Goal: Check status: Check status

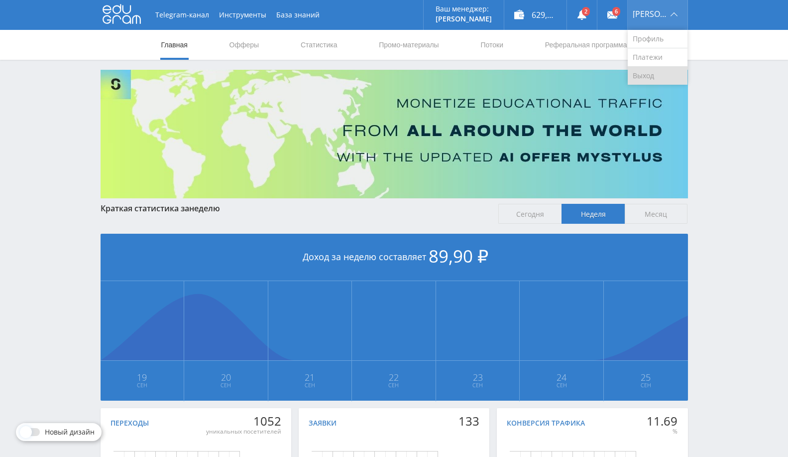
click at [651, 73] on link "Выход" at bounding box center [658, 76] width 60 height 18
click at [587, 18] on icon at bounding box center [582, 15] width 10 height 10
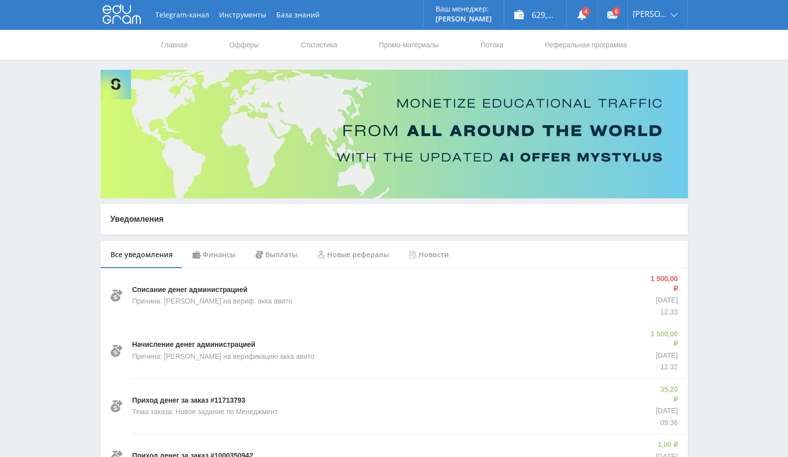
click at [213, 246] on div "Финансы" at bounding box center [214, 255] width 63 height 28
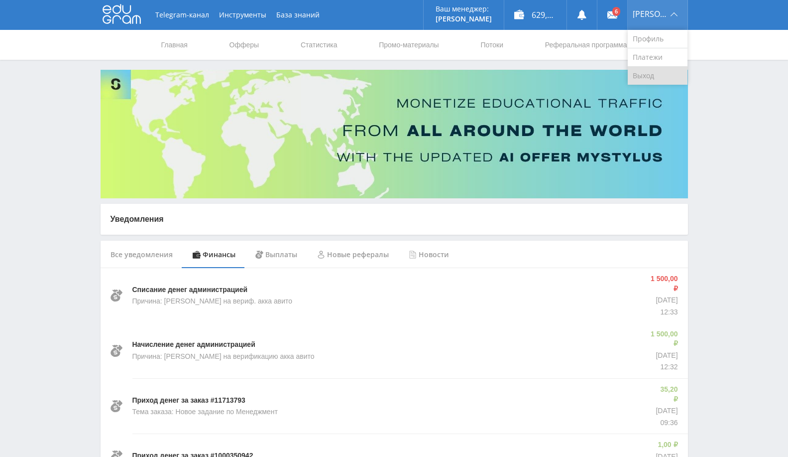
click at [650, 71] on link "Выход" at bounding box center [658, 76] width 60 height 18
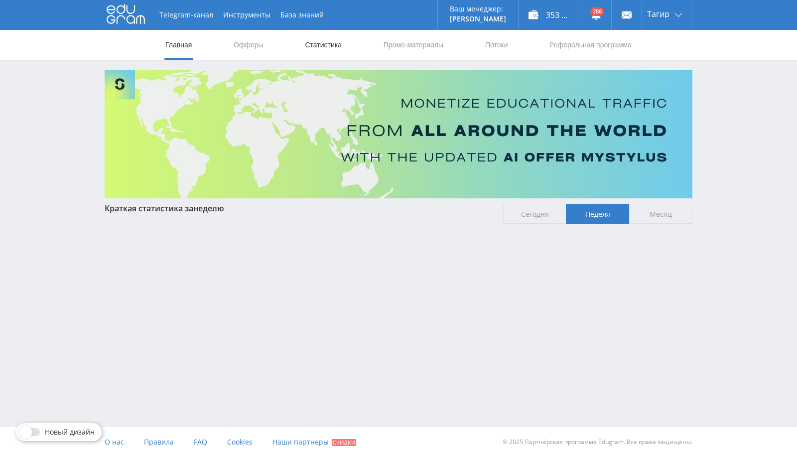
click at [309, 38] on link "Статистика" at bounding box center [323, 45] width 39 height 30
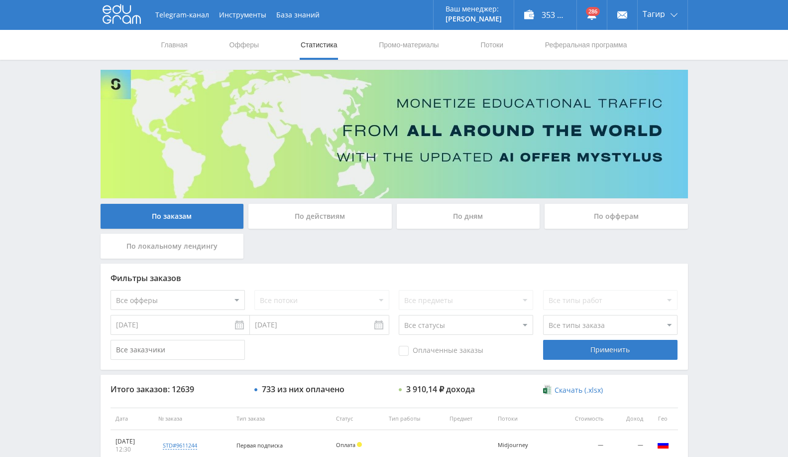
click at [585, 209] on div "По офферам" at bounding box center [616, 216] width 143 height 25
click at [0, 0] on input "По офферам" at bounding box center [0, 0] width 0 height 0
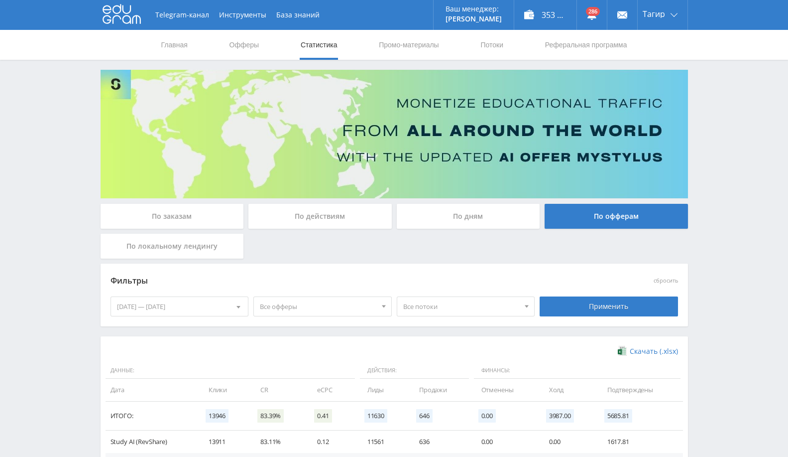
click at [187, 313] on div "19.09.2025 — 25.09.2025" at bounding box center [179, 306] width 137 height 19
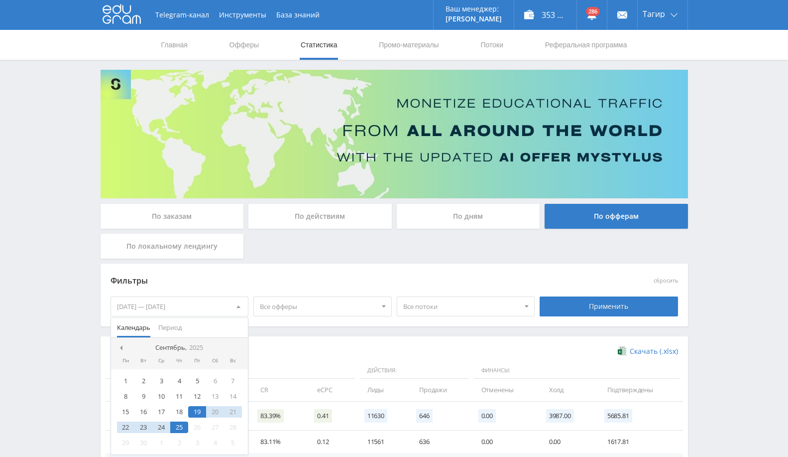
click at [119, 351] on nav "Сентябрь, 2025" at bounding box center [179, 348] width 137 height 20
click at [123, 342] on nav "Сентябрь, 2025" at bounding box center [179, 348] width 137 height 20
click at [121, 346] on span at bounding box center [120, 347] width 5 height 5
click at [122, 347] on span at bounding box center [120, 347] width 5 height 5
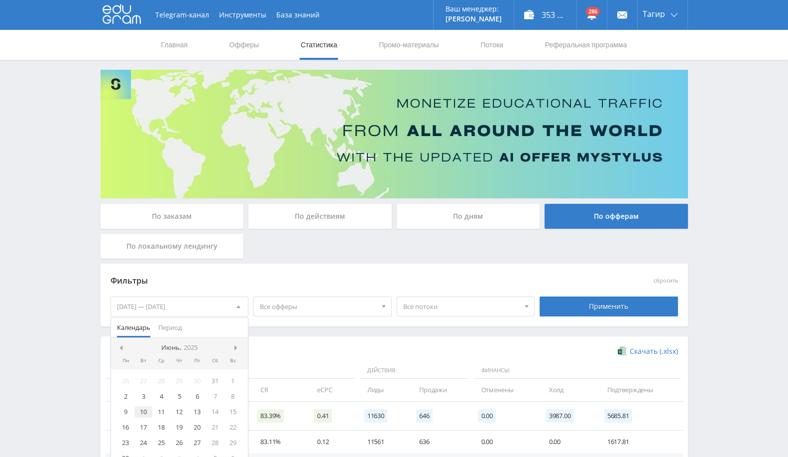
click at [146, 412] on div "10" at bounding box center [143, 411] width 18 height 11
click at [239, 344] on div at bounding box center [238, 348] width 8 height 8
click at [235, 348] on span at bounding box center [237, 347] width 5 height 5
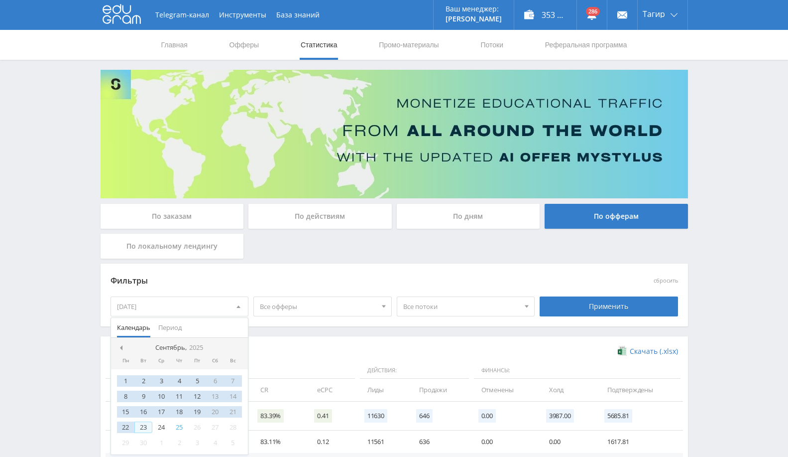
click at [142, 428] on div "23" at bounding box center [143, 426] width 18 height 11
click at [432, 334] on div "Фильтры сбросить 10.06.2025 — 23.09.2025 Календарь Период Сентябрь, 2025 Пн Вт …" at bounding box center [395, 299] width 588 height 73
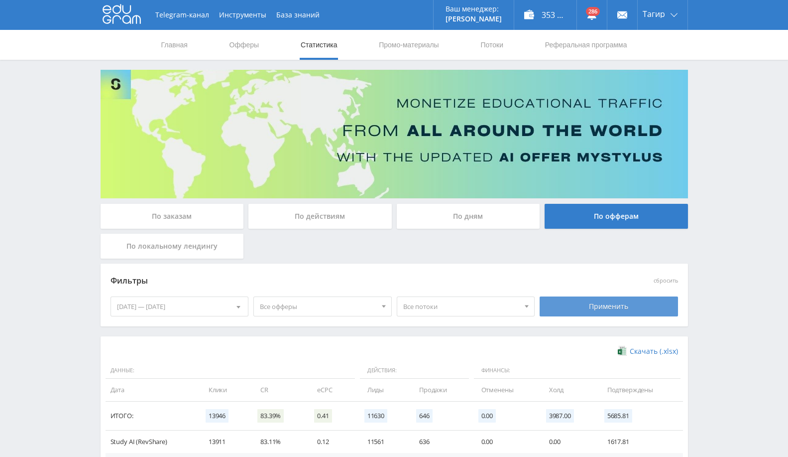
click at [616, 298] on div "Применить" at bounding box center [609, 306] width 138 height 20
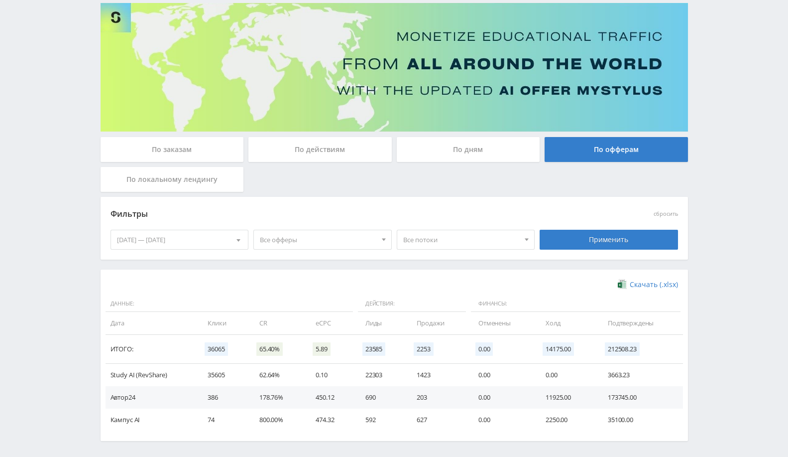
scroll to position [105, 0]
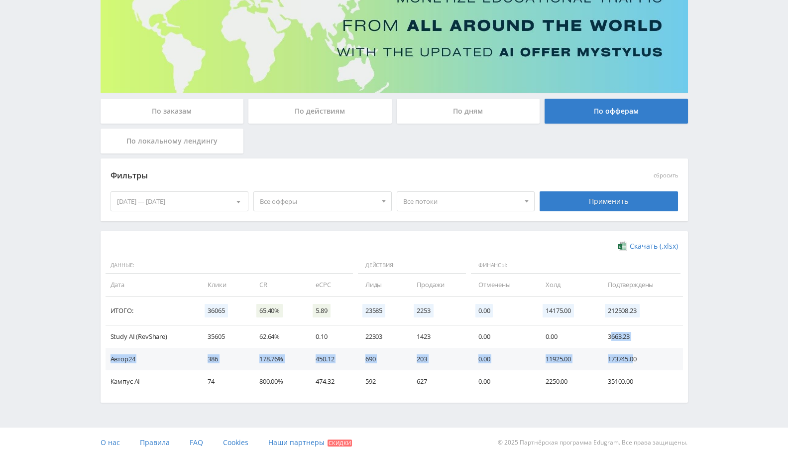
drag, startPoint x: 612, startPoint y: 337, endPoint x: 633, endPoint y: 356, distance: 28.6
click at [633, 356] on tbody "Study AI (RevShare) 35605 62.64% 0.10 22303 1423 0.00 0.00 3663.23 Автор24 386 …" at bounding box center [395, 358] width 578 height 67
click at [615, 384] on td "35100.00" at bounding box center [640, 381] width 85 height 22
drag, startPoint x: 599, startPoint y: 334, endPoint x: 633, endPoint y: 334, distance: 34.9
click at [633, 334] on td "3663.23" at bounding box center [640, 336] width 85 height 22
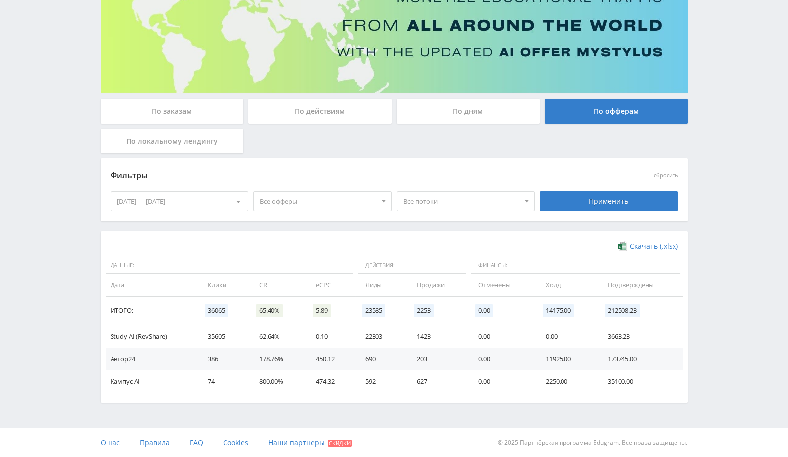
click at [169, 196] on div "10.06.2025 — 23.09.2025" at bounding box center [179, 201] width 137 height 19
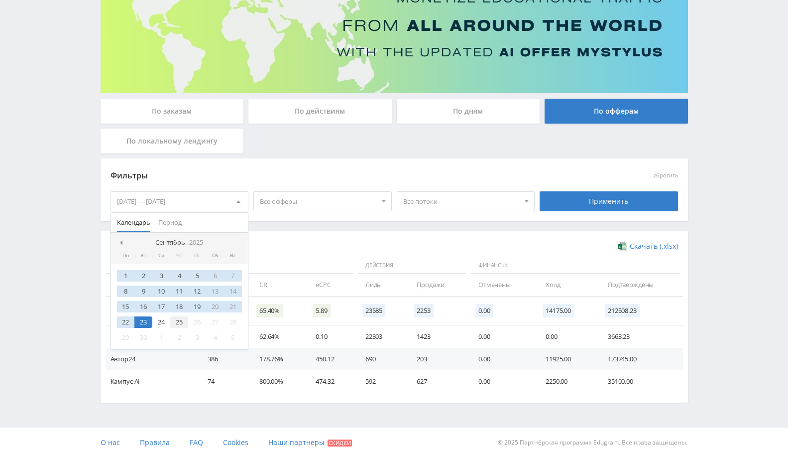
click at [181, 323] on div "25" at bounding box center [179, 321] width 18 height 11
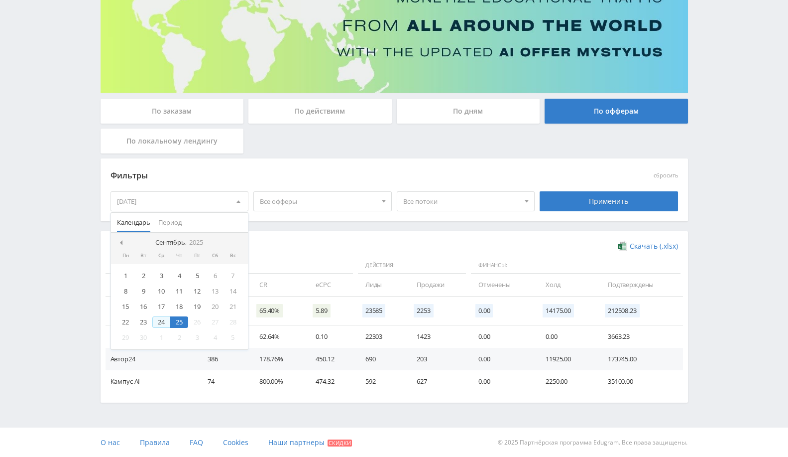
click at [159, 323] on div "24" at bounding box center [161, 321] width 18 height 11
click at [164, 322] on div "24" at bounding box center [161, 321] width 18 height 11
click at [158, 307] on div "17" at bounding box center [161, 306] width 18 height 11
drag, startPoint x: 123, startPoint y: 250, endPoint x: 113, endPoint y: 243, distance: 13.5
click at [123, 250] on nav "Сентябрь, 2025" at bounding box center [179, 243] width 137 height 20
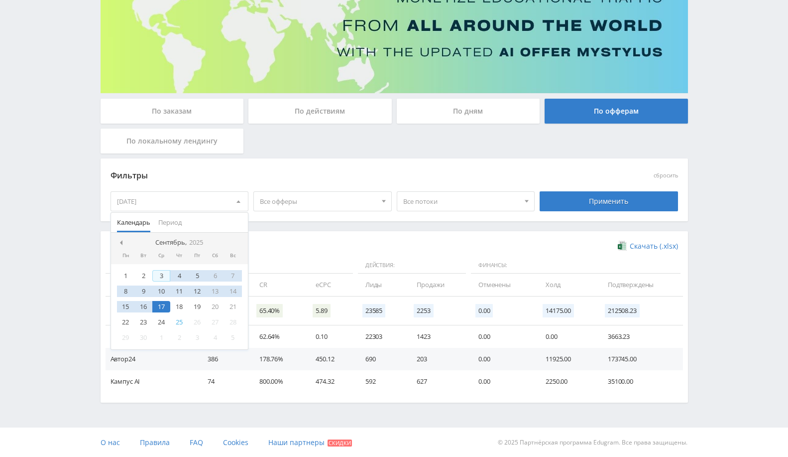
click at [112, 242] on nav "Сентябрь, 2025" at bounding box center [179, 243] width 137 height 20
click at [119, 241] on span at bounding box center [120, 242] width 5 height 5
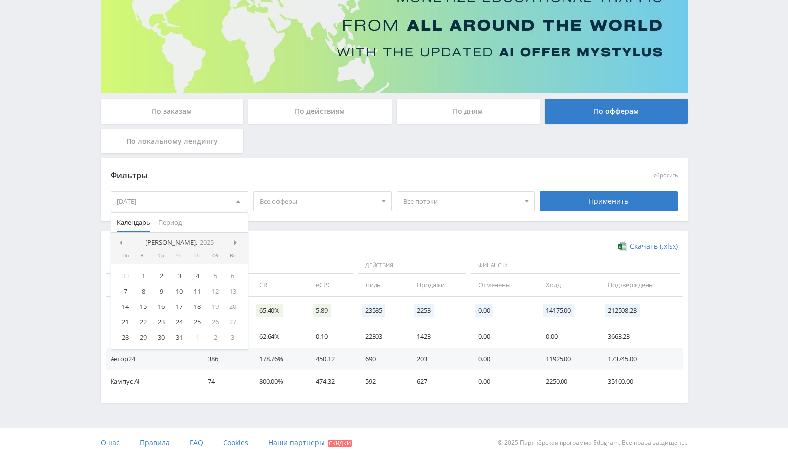
click at [119, 241] on span at bounding box center [120, 242] width 5 height 5
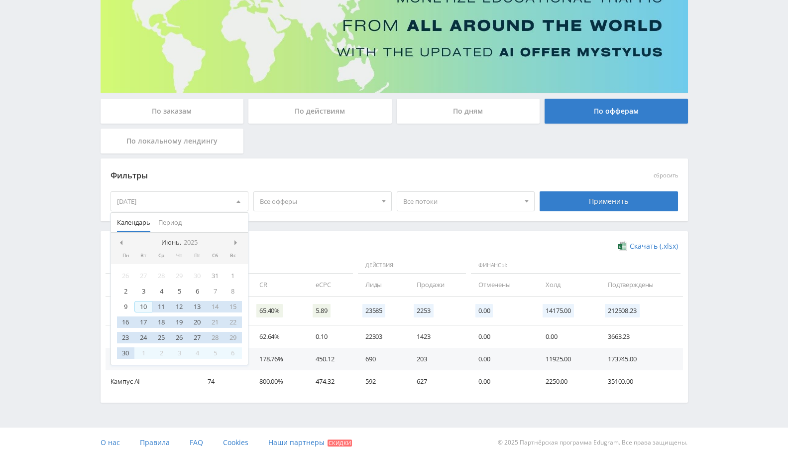
click at [143, 308] on div "10" at bounding box center [143, 306] width 18 height 11
click at [234, 241] on div at bounding box center [238, 243] width 8 height 8
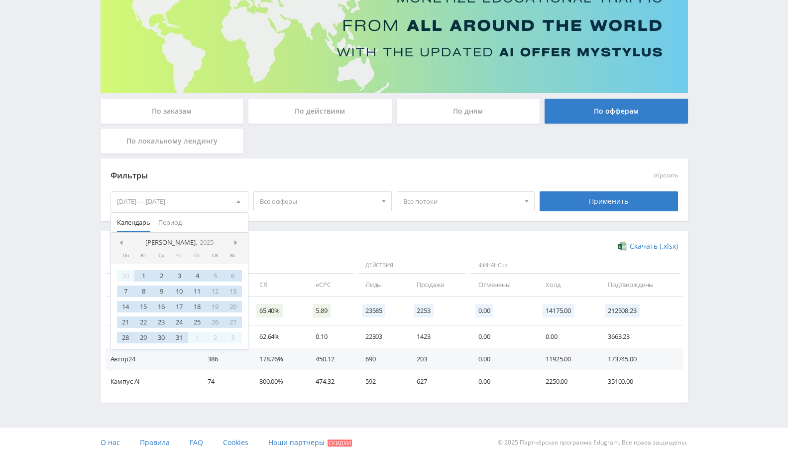
click at [234, 241] on div at bounding box center [238, 243] width 8 height 8
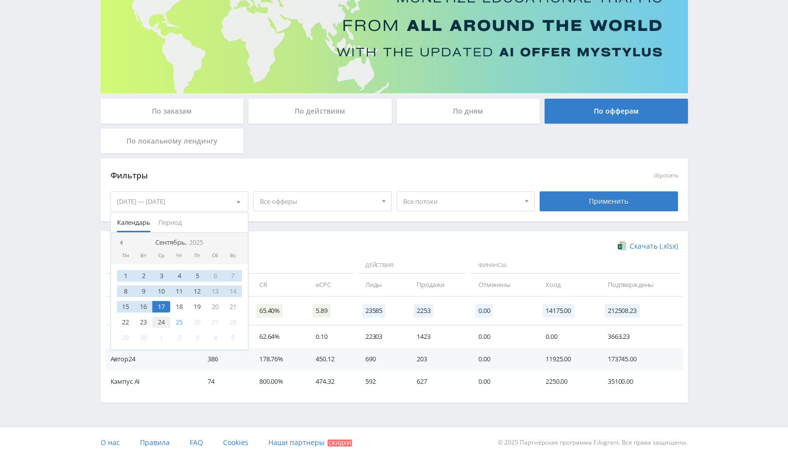
click at [161, 320] on div "24" at bounding box center [161, 321] width 18 height 11
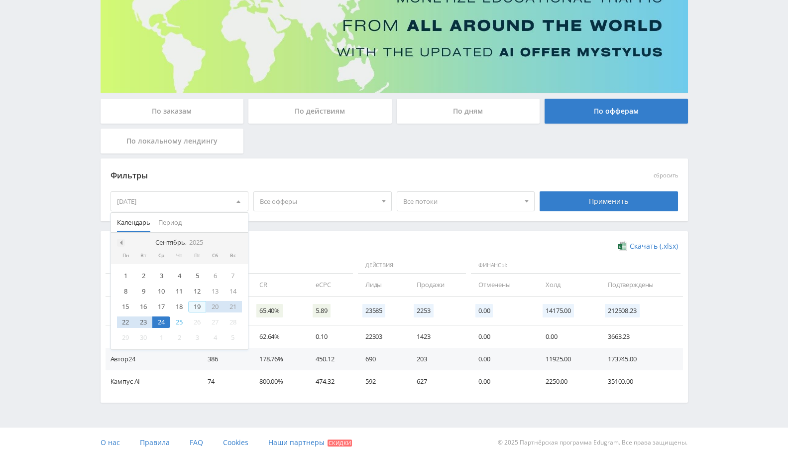
click at [123, 239] on div at bounding box center [121, 243] width 8 height 8
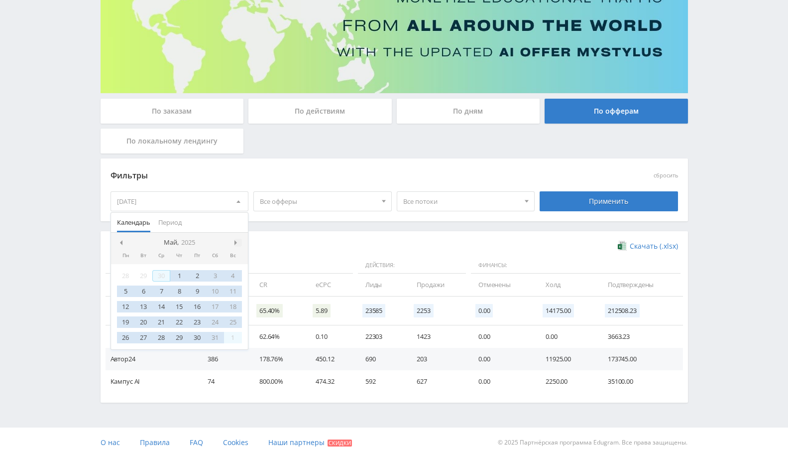
click at [236, 241] on span at bounding box center [237, 242] width 5 height 5
click at [141, 306] on div "10" at bounding box center [143, 306] width 18 height 11
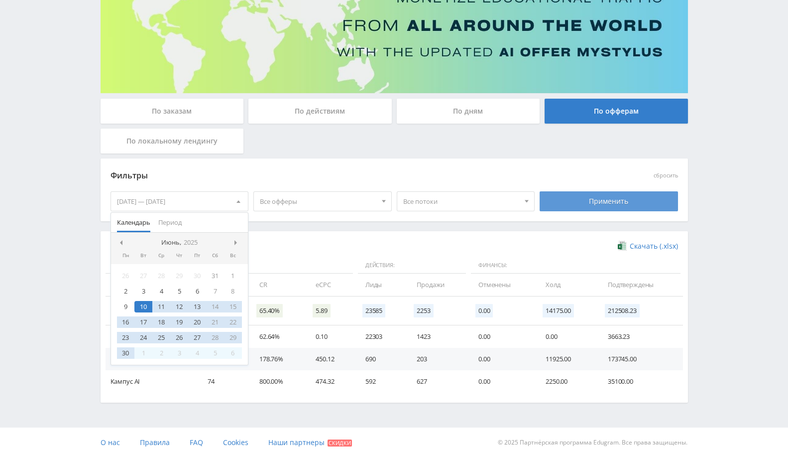
click at [576, 199] on div "Применить" at bounding box center [609, 201] width 138 height 20
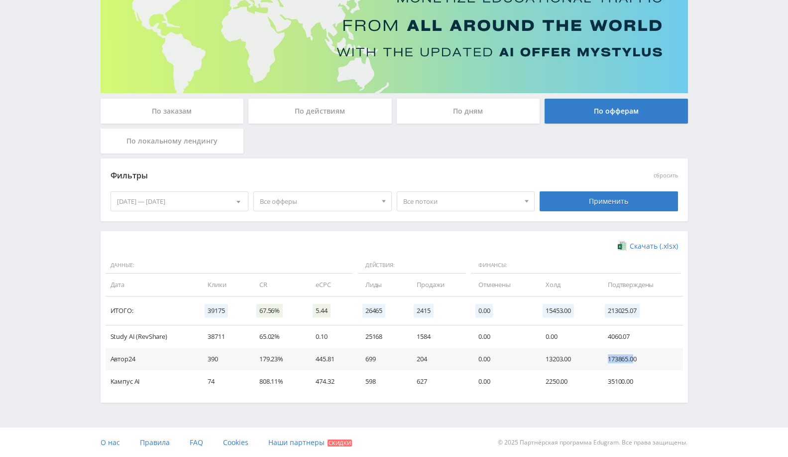
drag, startPoint x: 618, startPoint y: 358, endPoint x: 633, endPoint y: 359, distance: 15.5
click at [633, 359] on td "173865.00" at bounding box center [640, 359] width 85 height 22
click at [615, 336] on td "4060.07" at bounding box center [640, 336] width 85 height 22
